Goal: Transaction & Acquisition: Subscribe to service/newsletter

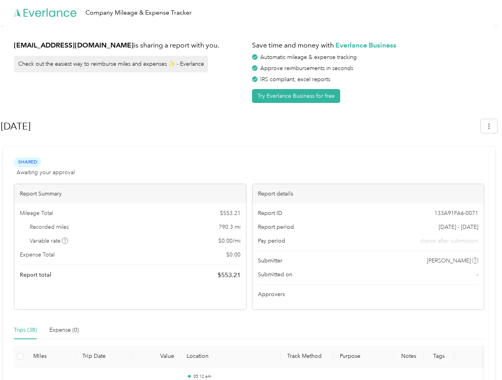
click at [252, 190] on div "Report details" at bounding box center [368, 193] width 232 height 19
click at [251, 13] on div "Company Mileage & Expense Tracker" at bounding box center [249, 12] width 498 height 25
click at [297, 96] on button "Try Everlance Business for free" at bounding box center [296, 96] width 88 height 14
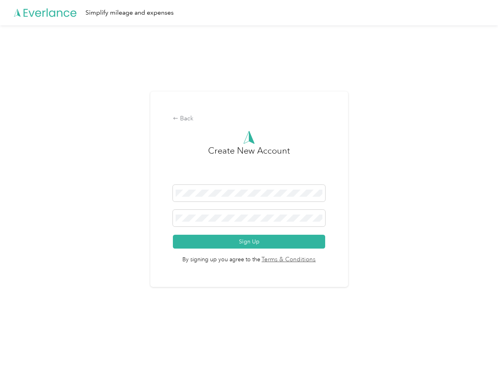
click at [240, 126] on div "Back Create New Account Sign Up By signing up you agree to the Terms & Conditio…" at bounding box center [249, 189] width 198 height 196
click at [493, 126] on div "Back Create New Account Sign Up By signing up you agree to the Terms & Conditio…" at bounding box center [249, 192] width 498 height 334
click at [65, 241] on div "Back Create New Account Sign Up By signing up you agree to the Terms & Conditio…" at bounding box center [249, 192] width 498 height 334
click at [312, 260] on link "Terms & Conditions" at bounding box center [288, 259] width 56 height 9
click at [25, 330] on div "Back Create New Account Sign Up By signing up you agree to the Terms & Conditio…" at bounding box center [249, 192] width 498 height 334
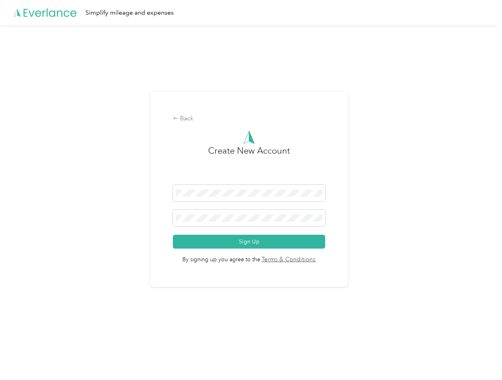
click at [64, 330] on div "Back Create New Account Sign Up By signing up you agree to the Terms & Conditio…" at bounding box center [249, 192] width 498 height 334
click at [20, 356] on div "Back Create New Account Sign Up By signing up you agree to the Terms & Conditio…" at bounding box center [249, 192] width 498 height 334
